Goal: Check status: Check status

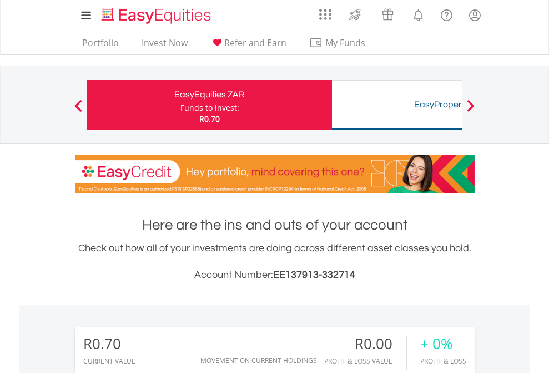
scroll to position [107, 174]
click at [180, 105] on div "Funds to invest:" at bounding box center [209, 107] width 59 height 11
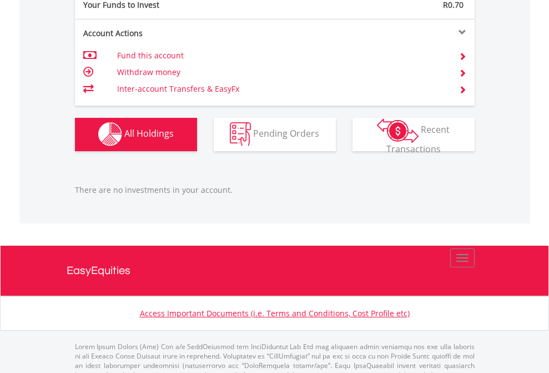
scroll to position [1099, 0]
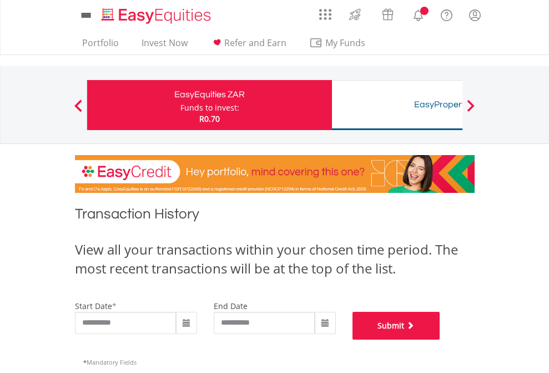
click at [440, 339] on button "Submit" at bounding box center [397, 325] width 88 height 28
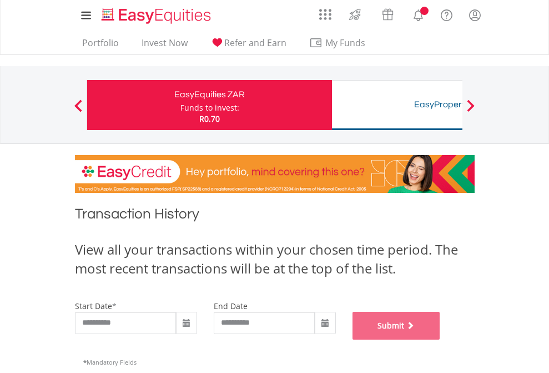
scroll to position [450, 0]
